Goal: Find specific page/section: Find specific page/section

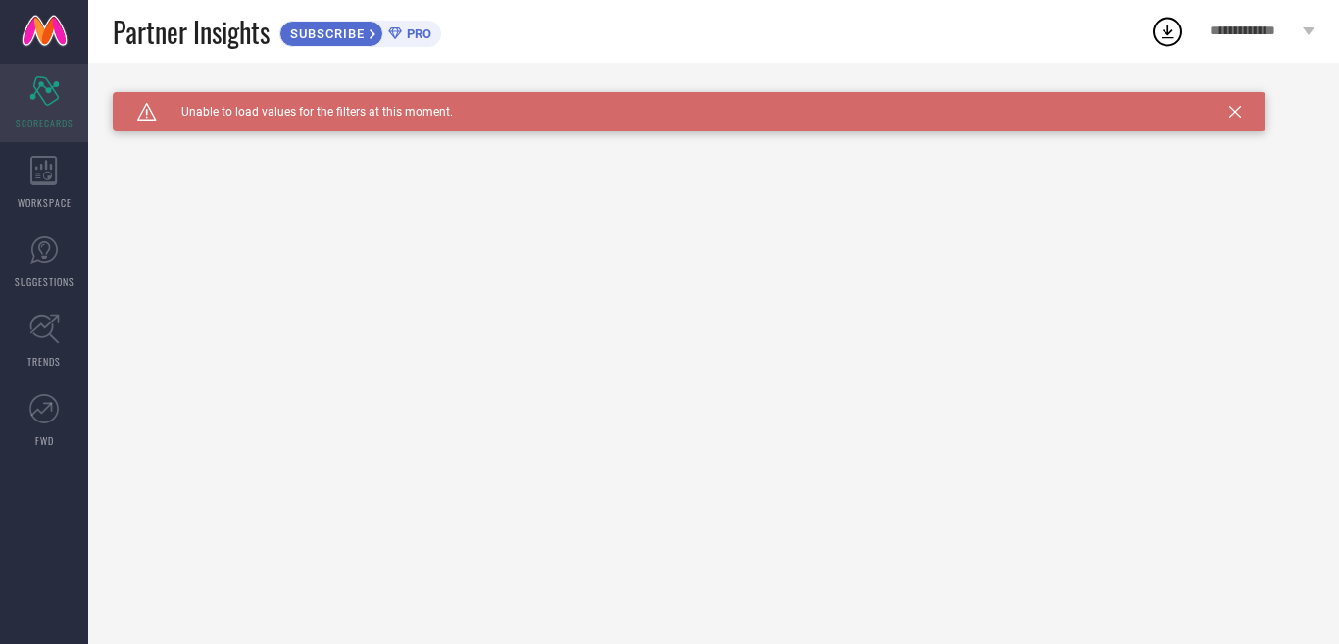
click at [69, 85] on div "Scorecard SCORECARDS" at bounding box center [44, 103] width 88 height 78
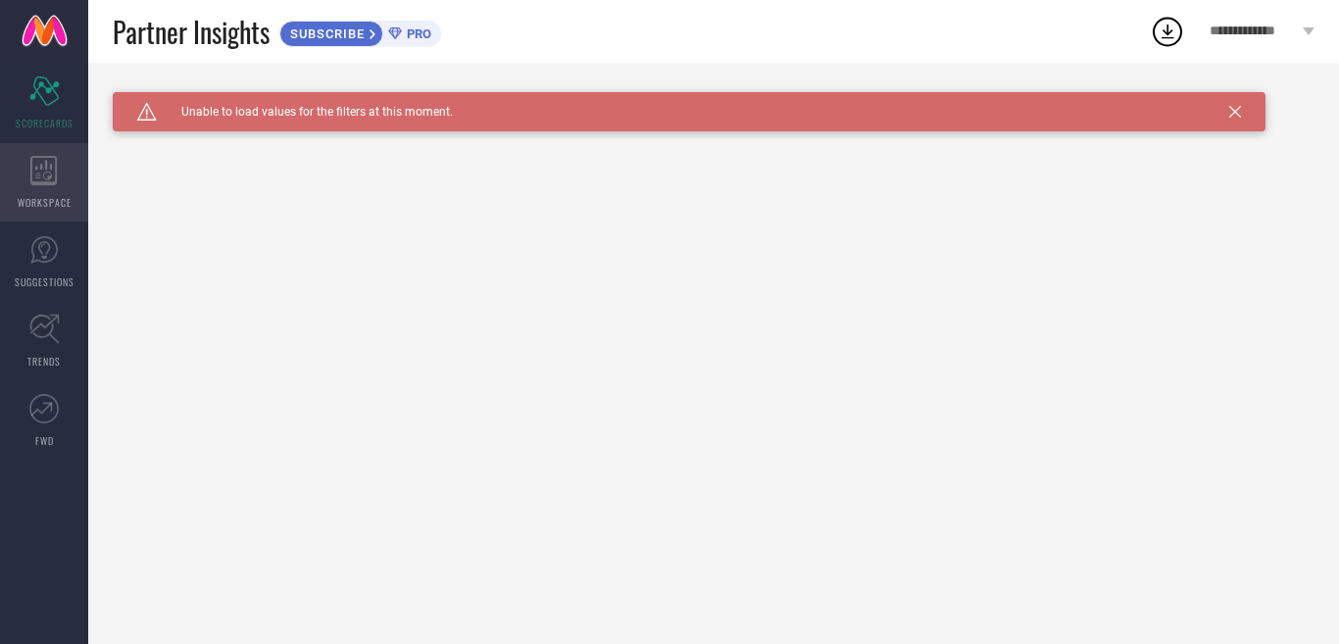
click at [40, 176] on icon at bounding box center [43, 170] width 27 height 29
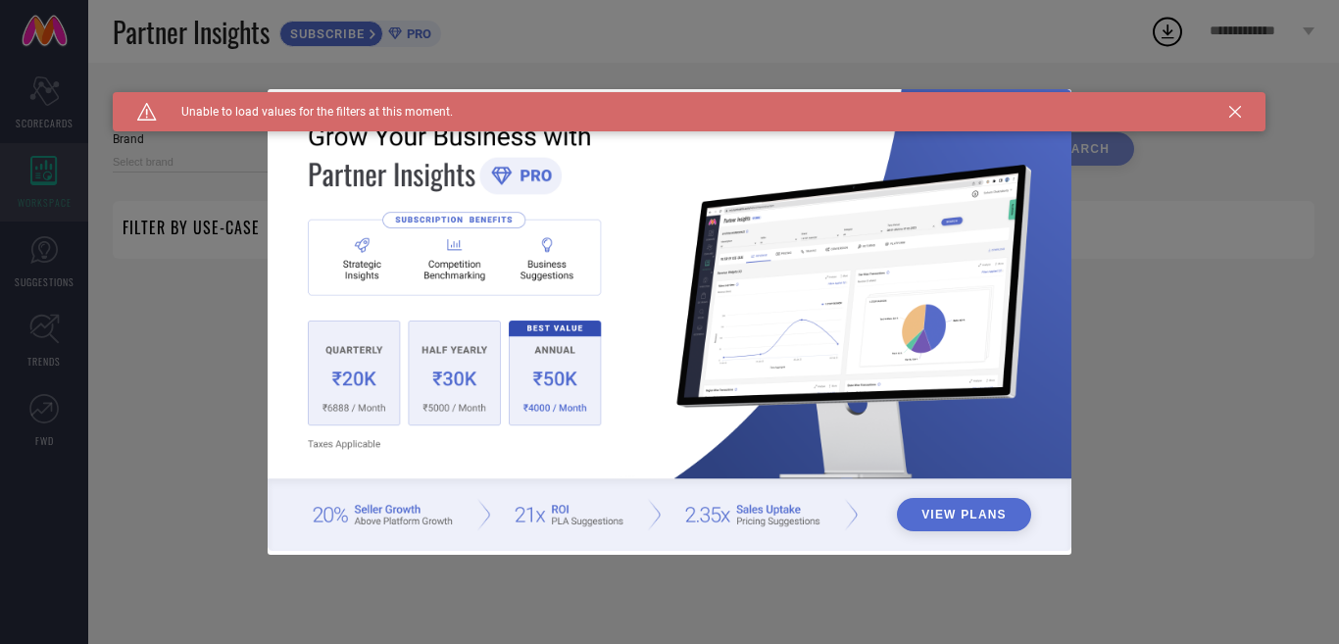
type input "1 STOP FASHION"
type input "All"
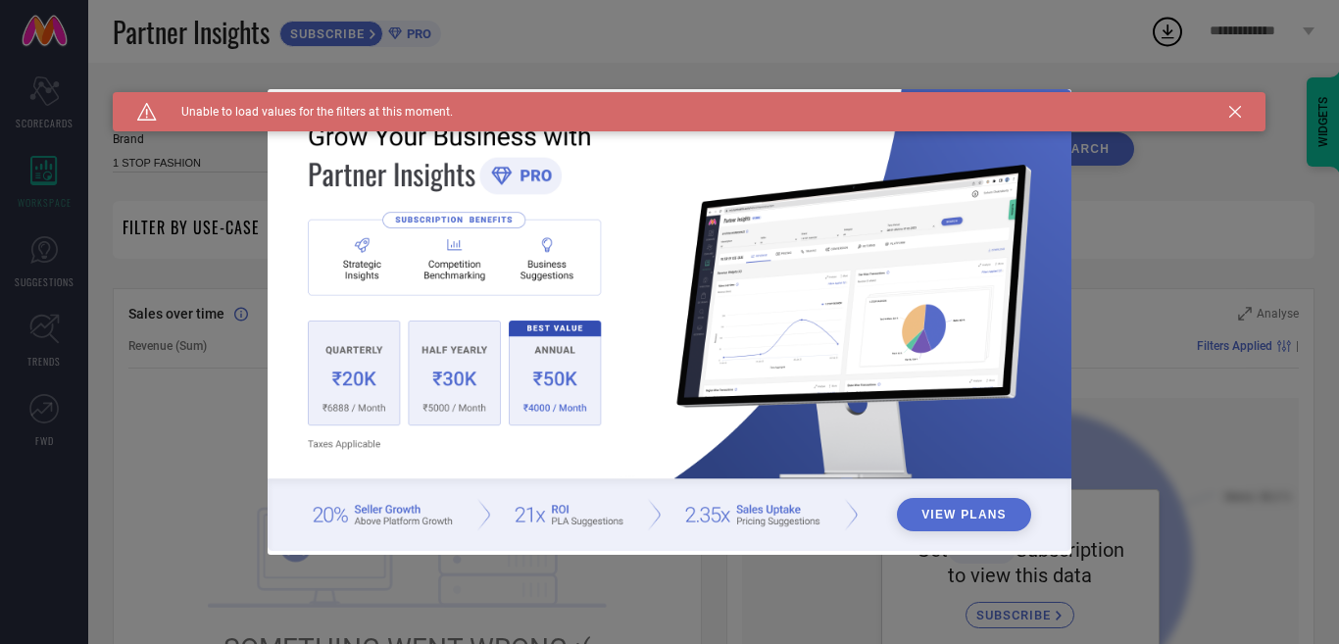
click at [24, 254] on div "View Plans" at bounding box center [669, 322] width 1339 height 644
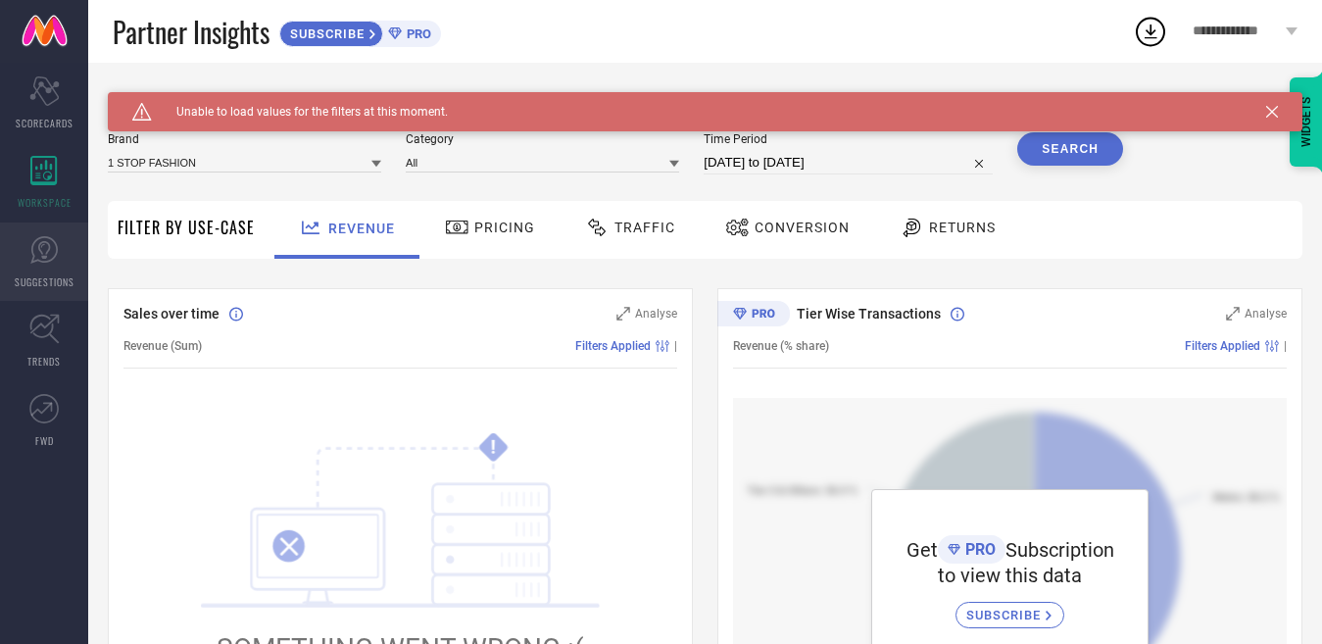
click at [24, 254] on link "SUGGESTIONS" at bounding box center [44, 262] width 88 height 78
